Goal: Transaction & Acquisition: Purchase product/service

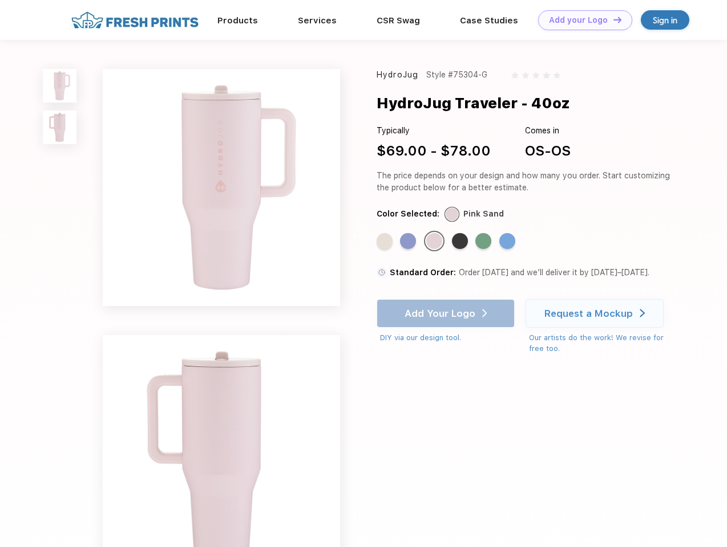
click at [581, 20] on link "Add your Logo Design Tool" at bounding box center [585, 20] width 94 height 20
click at [0, 0] on div "Design Tool" at bounding box center [0, 0] width 0 height 0
click at [612, 19] on link "Add your Logo Design Tool" at bounding box center [585, 20] width 94 height 20
click at [60, 86] on img at bounding box center [60, 86] width 34 height 34
click at [60, 128] on img at bounding box center [60, 128] width 34 height 34
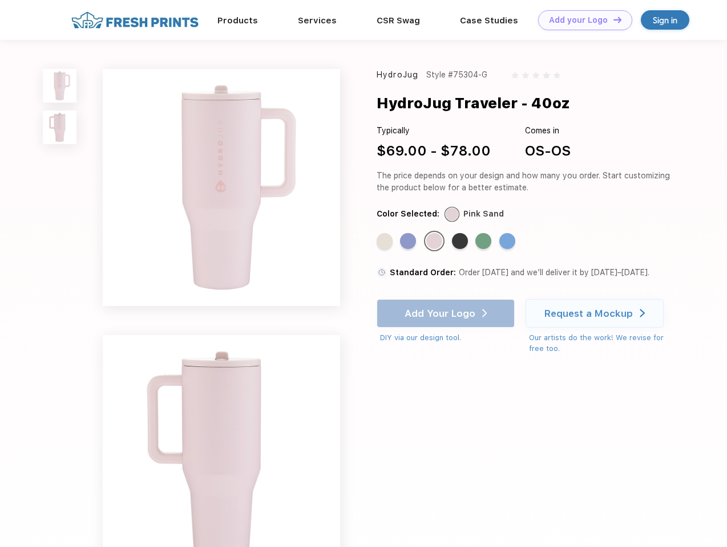
click at [386, 242] on div "Standard Color" at bounding box center [384, 241] width 16 height 16
click at [409, 242] on div "Standard Color" at bounding box center [408, 241] width 16 height 16
click at [435, 242] on div "Standard Color" at bounding box center [434, 241] width 16 height 16
click at [461, 242] on div "Standard Color" at bounding box center [460, 241] width 16 height 16
click at [484, 242] on div "Standard Color" at bounding box center [483, 241] width 16 height 16
